Goal: Task Accomplishment & Management: Manage account settings

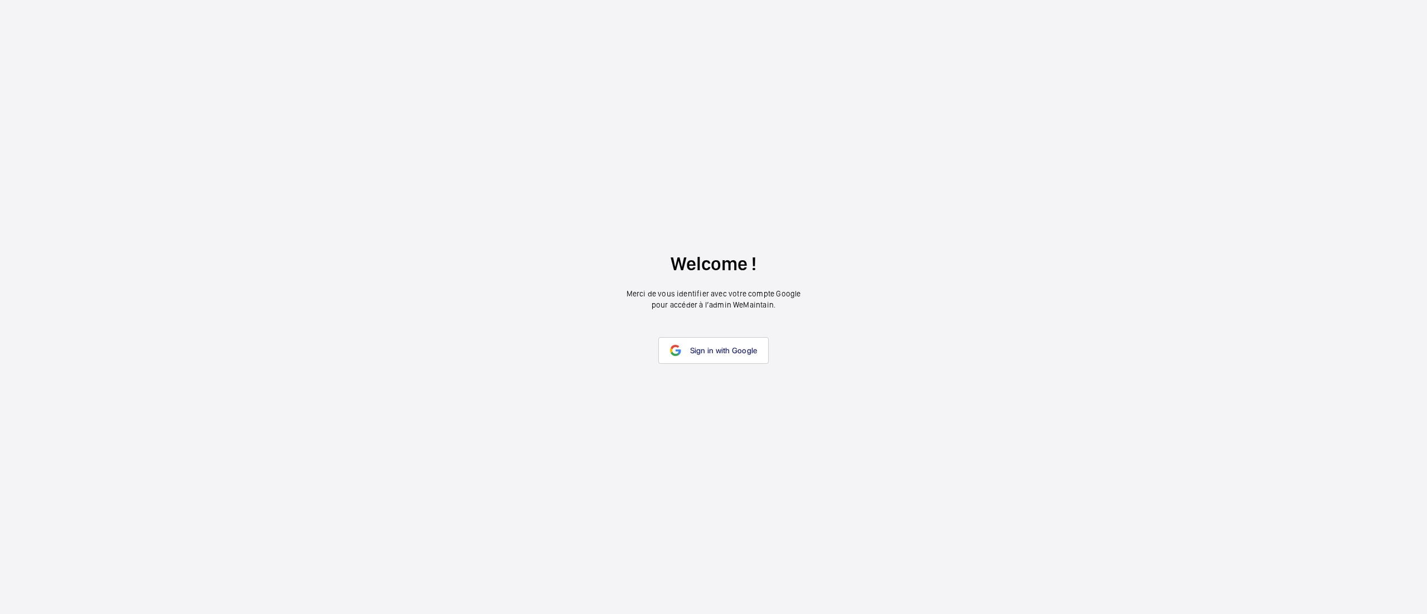
click at [720, 366] on wm-front-google-login "Welcome ! Merci de vous identifier avec votre compte Google pour accéder à l’ad…" at bounding box center [713, 307] width 1427 height 614
click at [718, 359] on link "Sign in with Google" at bounding box center [713, 350] width 111 height 27
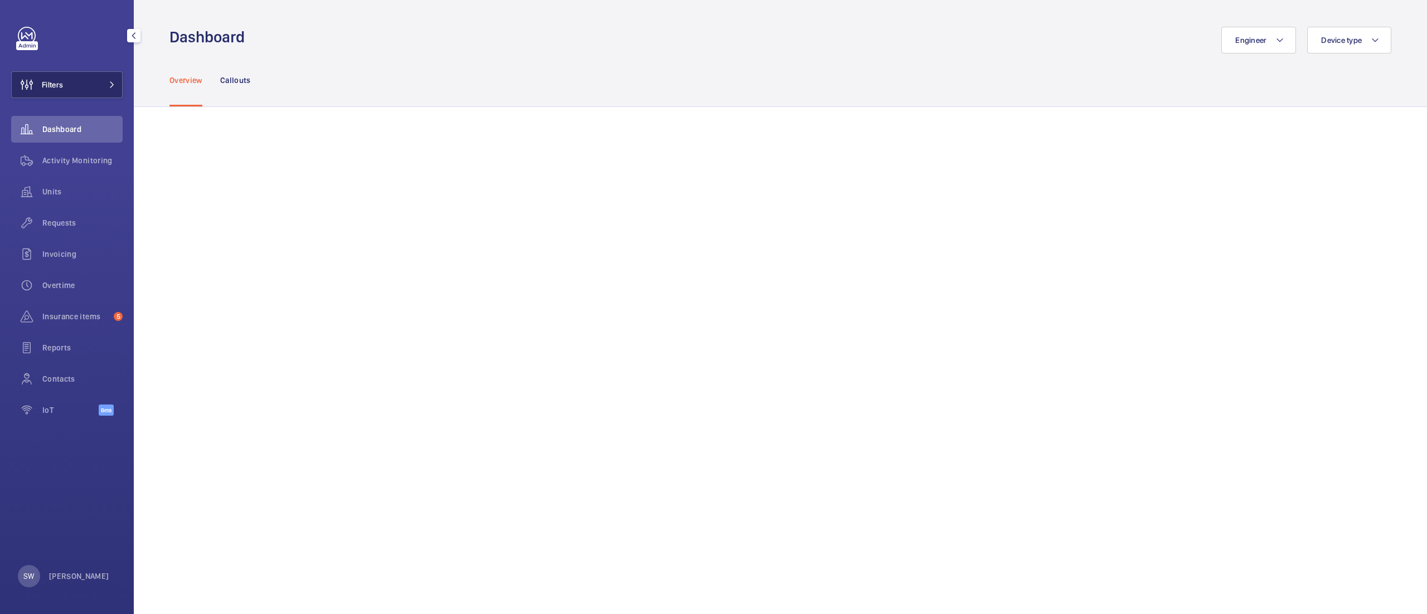
click at [70, 79] on button "Filters" at bounding box center [67, 84] width 112 height 27
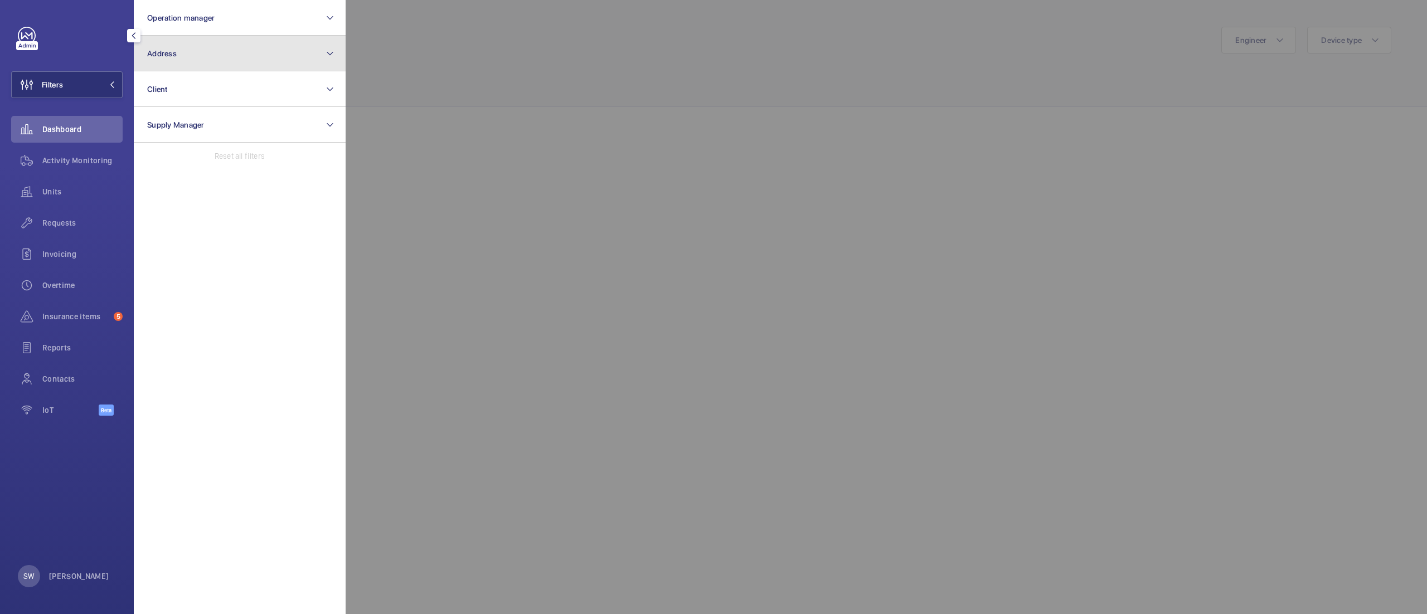
click at [291, 59] on button "Address" at bounding box center [240, 54] width 212 height 36
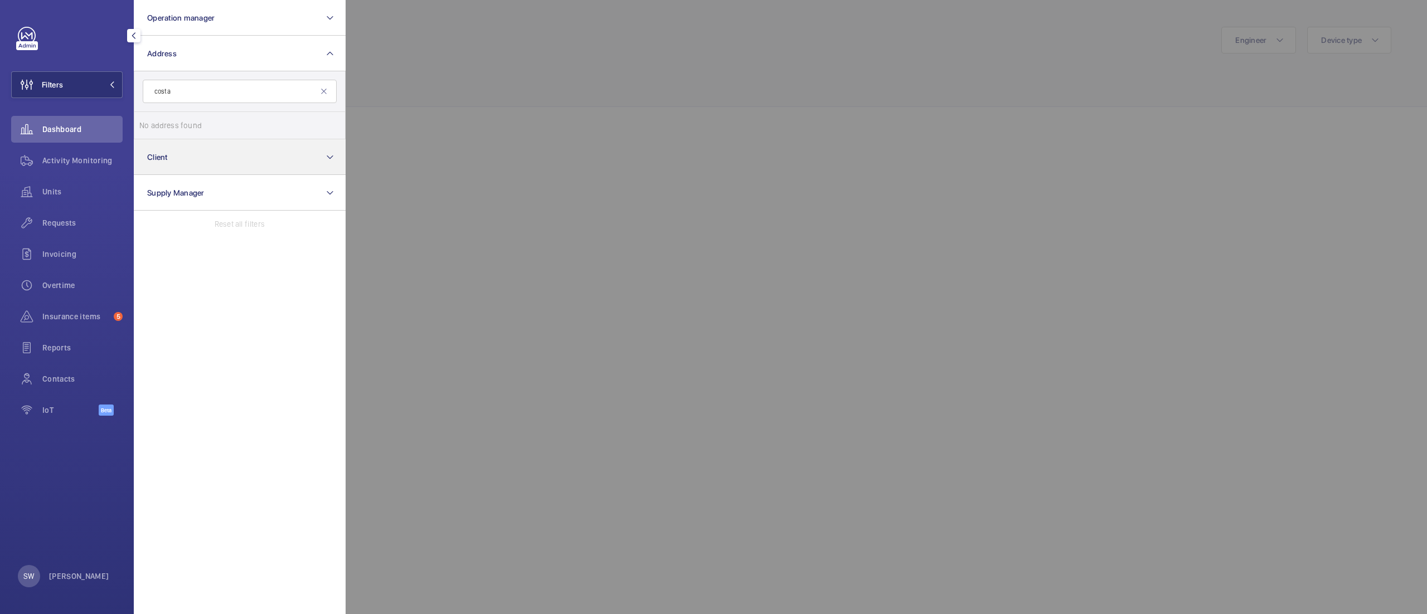
type input "costa"
click at [217, 152] on button "Client" at bounding box center [240, 157] width 212 height 36
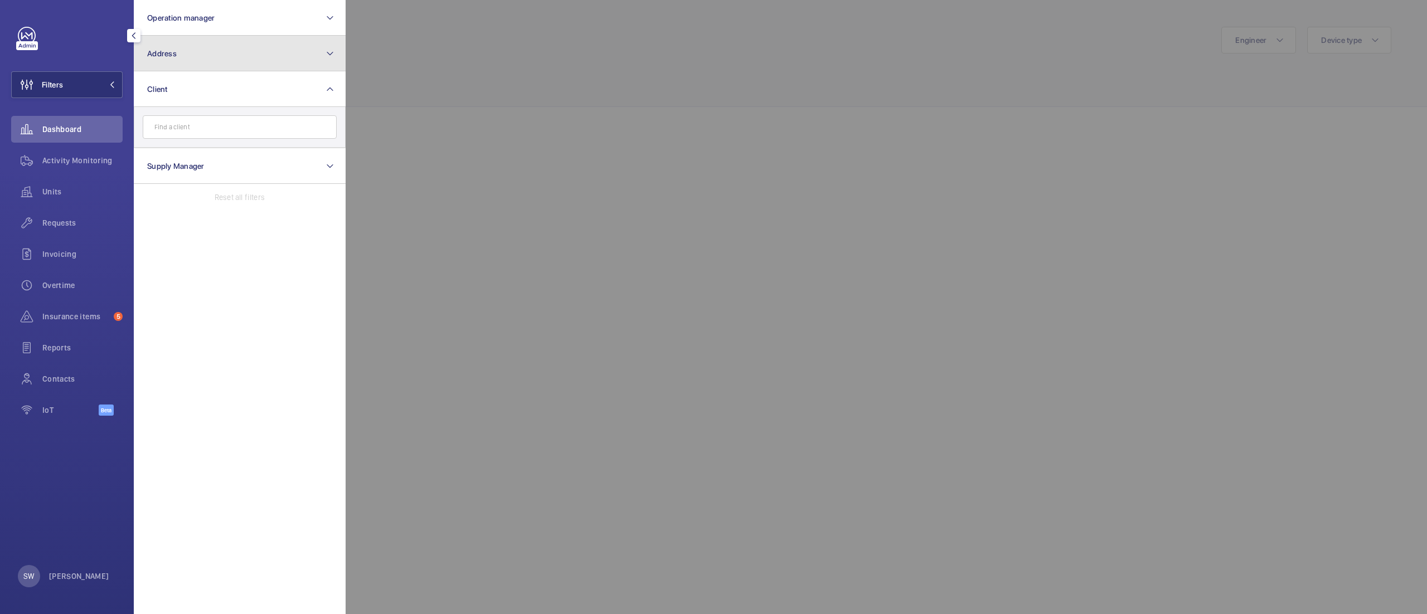
click at [225, 44] on button "Address" at bounding box center [240, 54] width 212 height 36
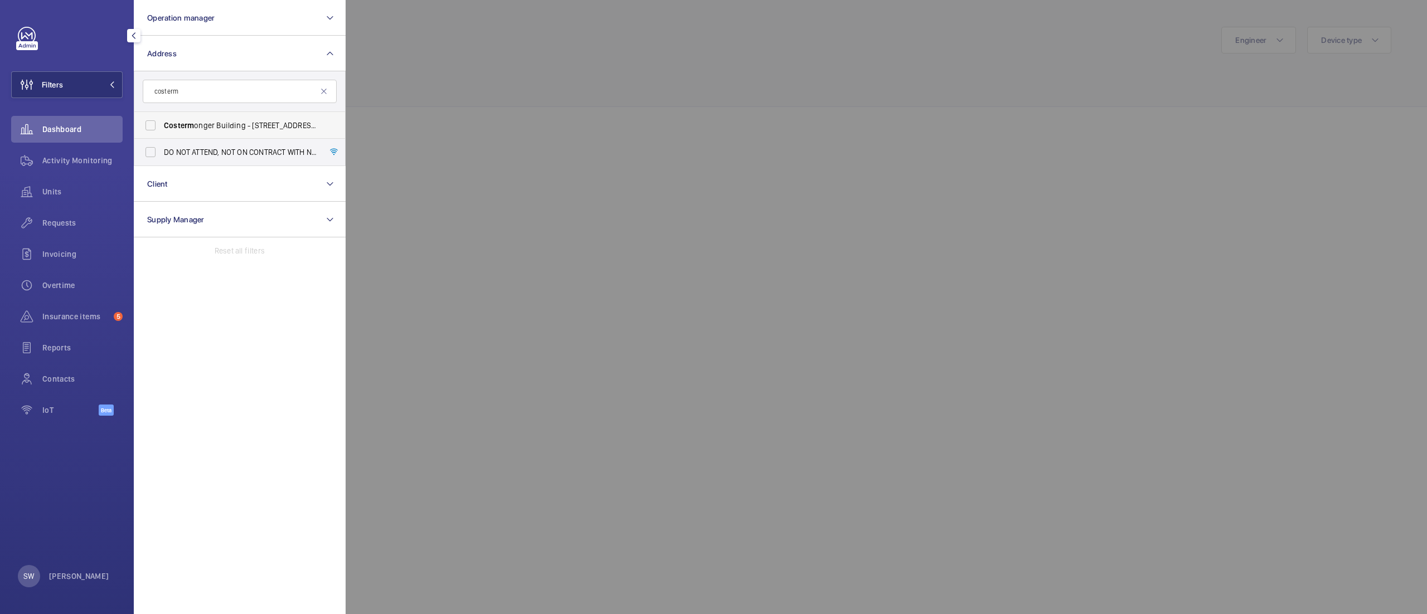
type input "costerm"
click at [220, 127] on span "Costerm onger Building - 10 Arts Ln, LONDON SE16 3GA" at bounding box center [240, 125] width 153 height 11
click at [162, 127] on input "Costerm onger Building - 10 Arts Ln, LONDON SE16 3GA" at bounding box center [150, 125] width 22 height 22
checkbox input "true"
click at [690, 70] on div at bounding box center [1059, 307] width 1427 height 614
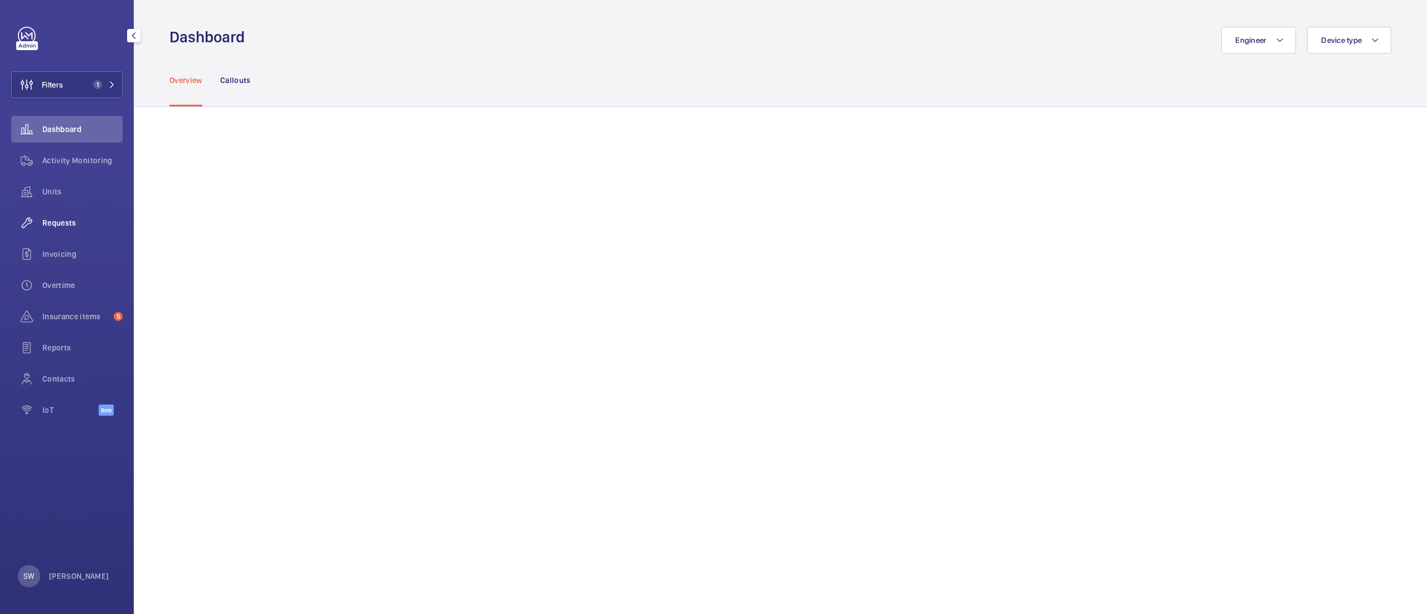
click at [47, 222] on span "Requests" at bounding box center [82, 222] width 80 height 11
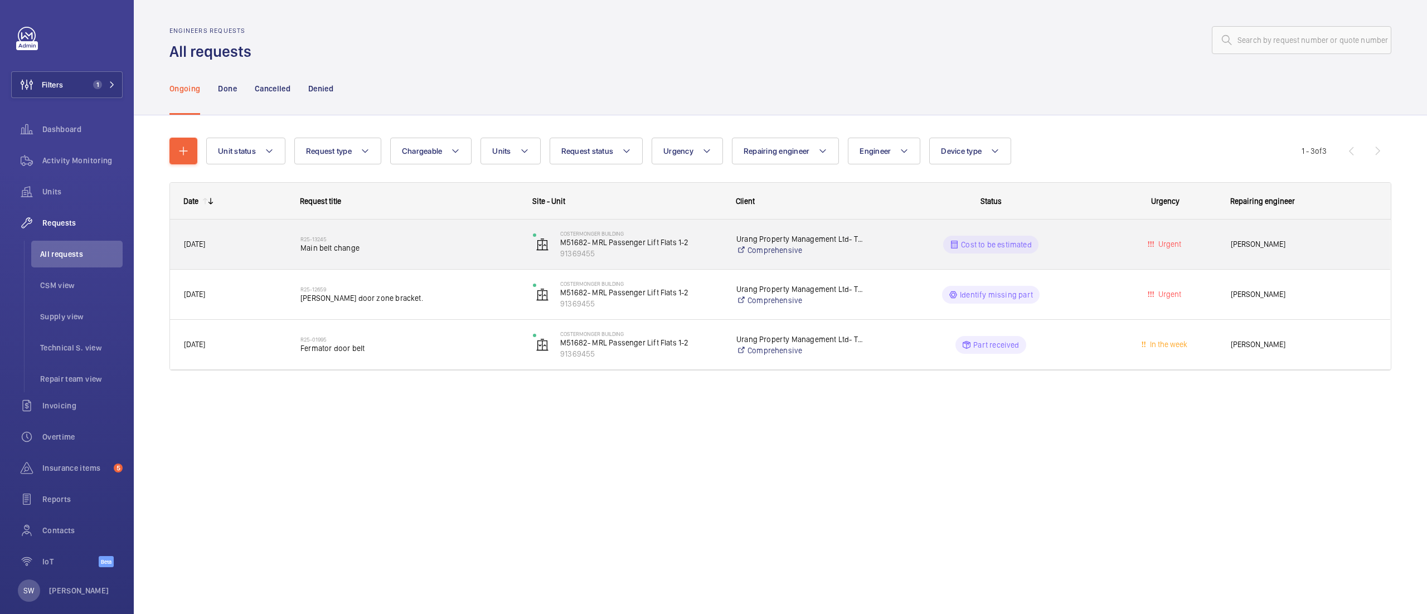
click at [413, 248] on span "Main belt change" at bounding box center [410, 248] width 218 height 11
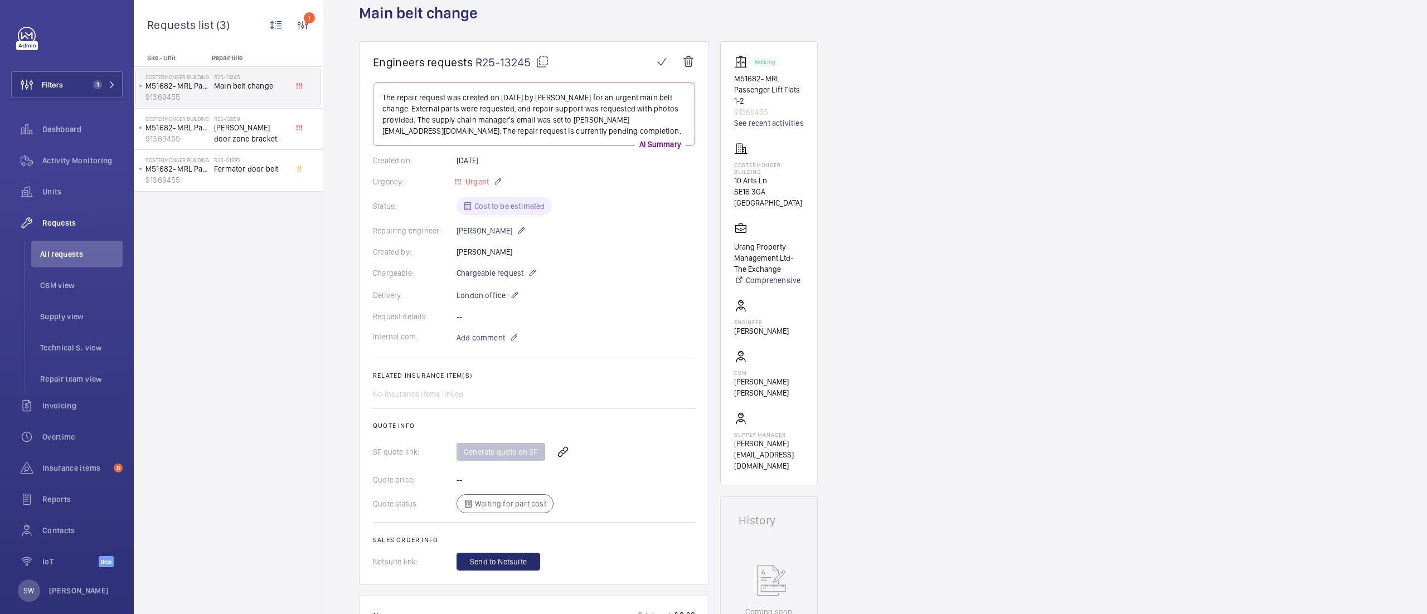
scroll to position [66, 0]
click at [541, 62] on mat-icon at bounding box center [542, 63] width 13 height 13
click at [97, 142] on div "Dashboard" at bounding box center [67, 129] width 112 height 27
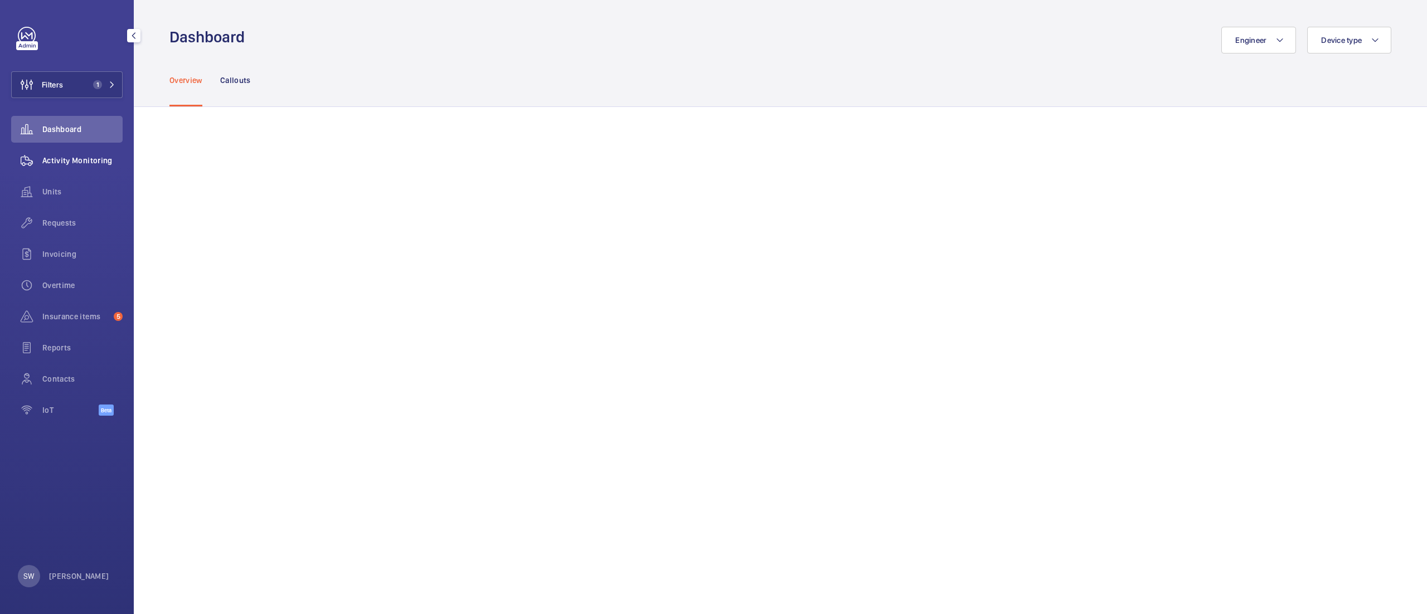
click at [99, 162] on span "Activity Monitoring" at bounding box center [82, 160] width 80 height 11
